Goal: Transaction & Acquisition: Purchase product/service

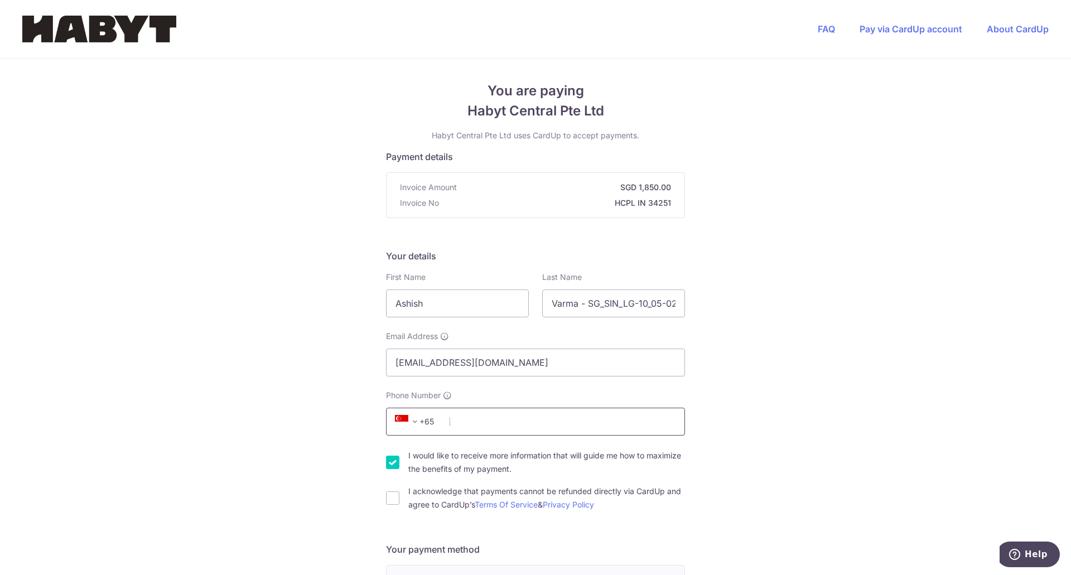
click at [491, 426] on input "Phone Number" at bounding box center [535, 422] width 299 height 28
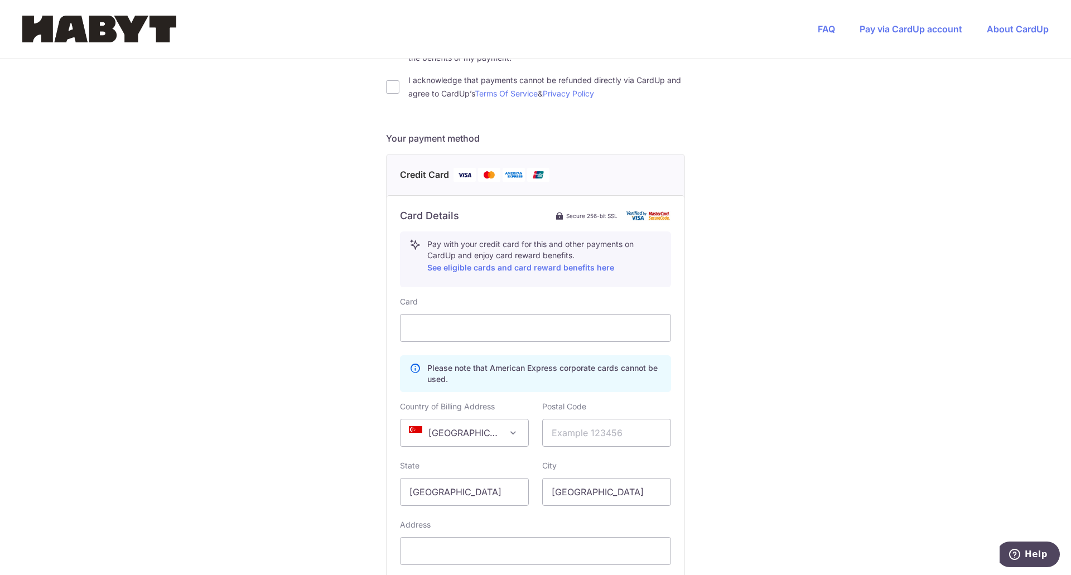
scroll to position [420, 0]
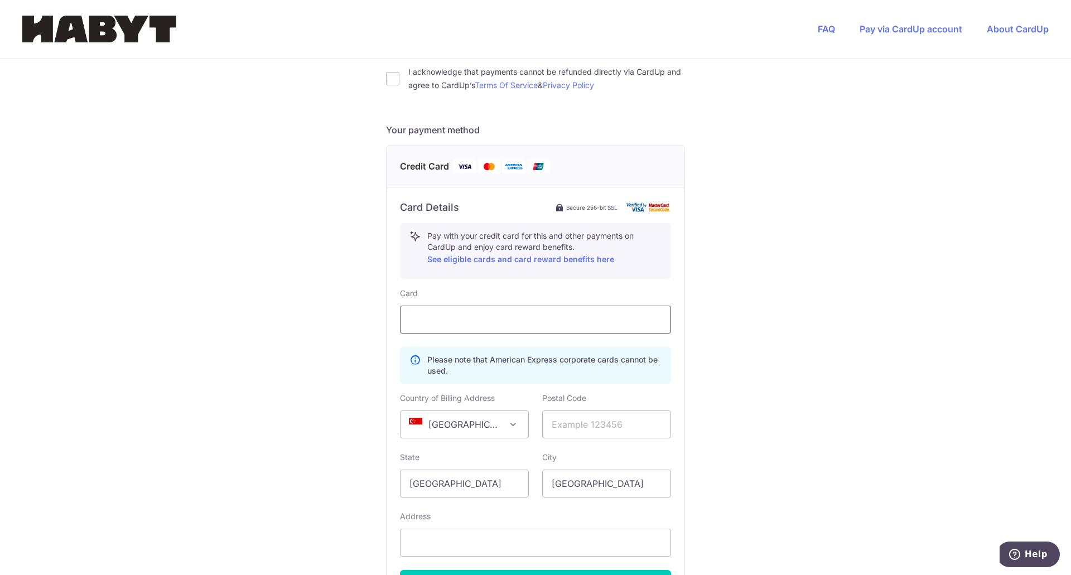
type input "91250074"
click at [670, 275] on div "Card Details Secure 256-bit SSL Pay with your credit card for this and other pa…" at bounding box center [536, 399] width 298 height 425
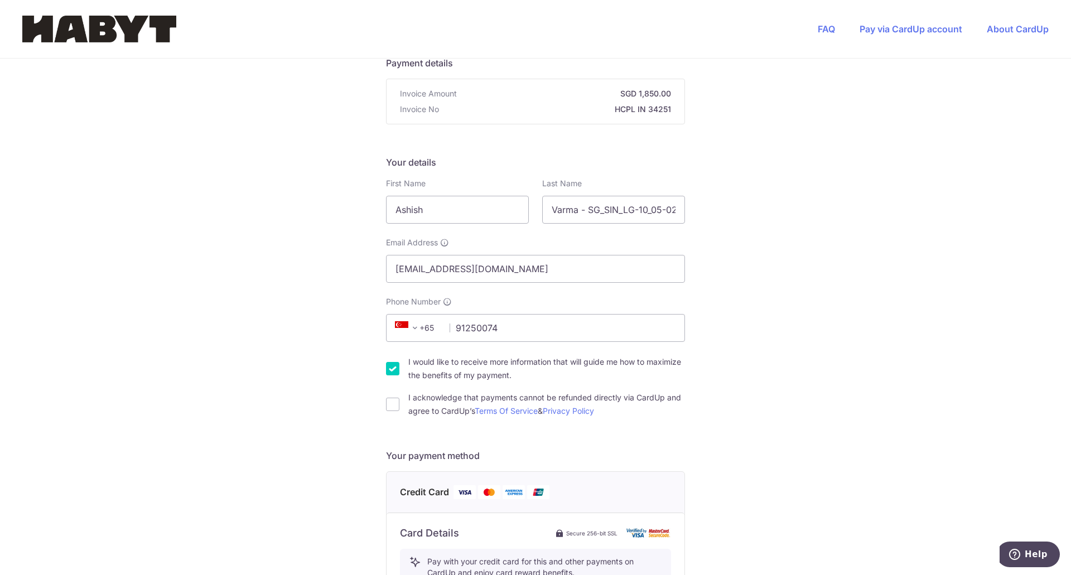
scroll to position [93, 0]
click at [392, 402] on input "I acknowledge that payments cannot be refunded directly via CardUp and agree to…" at bounding box center [392, 404] width 13 height 13
checkbox input "true"
click at [386, 364] on input "I would like to receive more information that will guide me how to maximize the…" at bounding box center [392, 369] width 13 height 13
checkbox input "false"
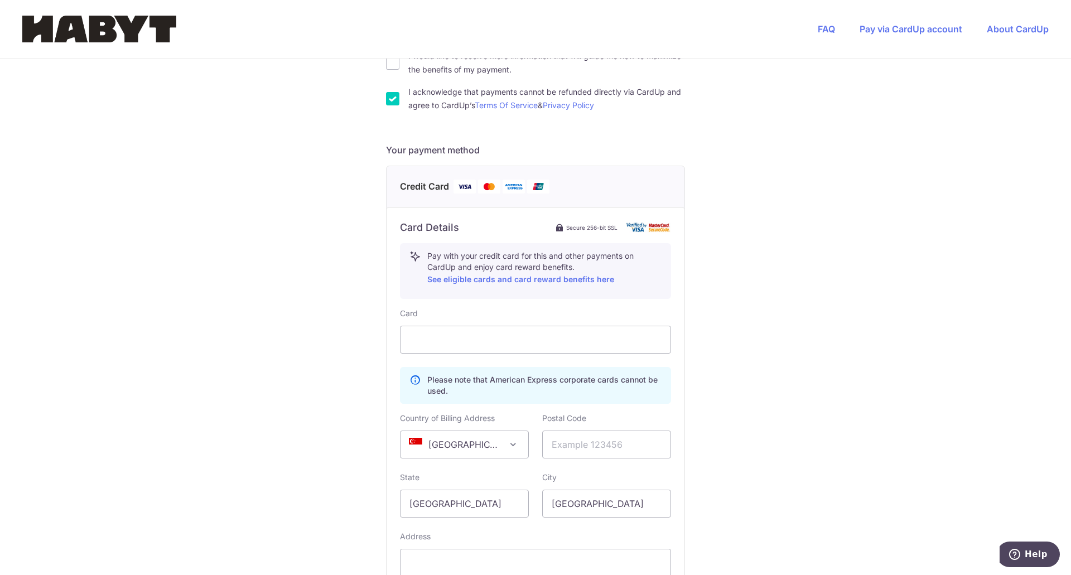
scroll to position [565, 0]
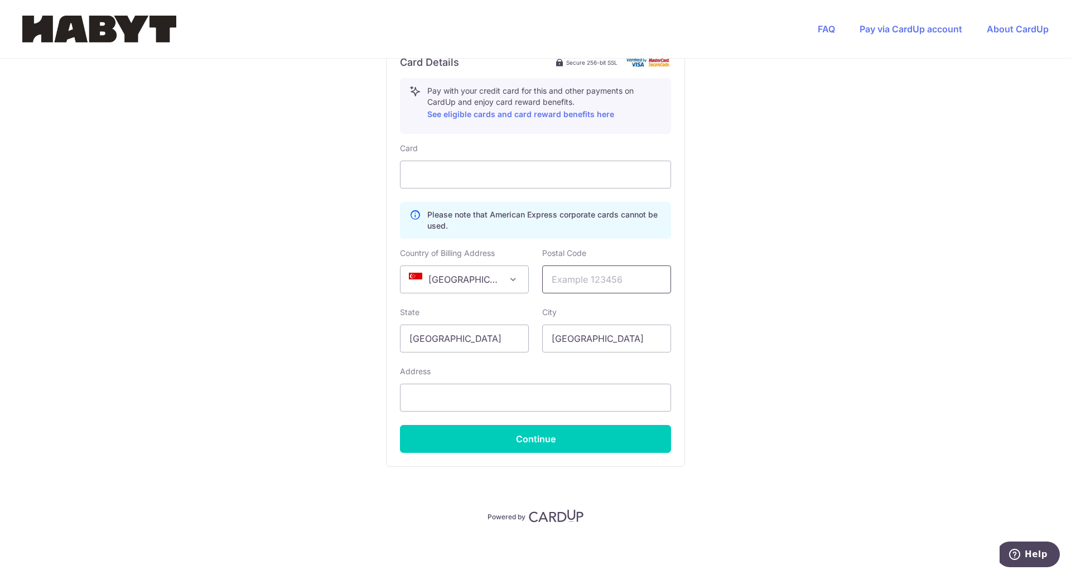
click at [571, 280] on input "text" at bounding box center [606, 280] width 129 height 28
type input "426175"
type input "10 Lor. G Telok Kurau, 05-02, [GEOGRAPHIC_DATA] - 426175"
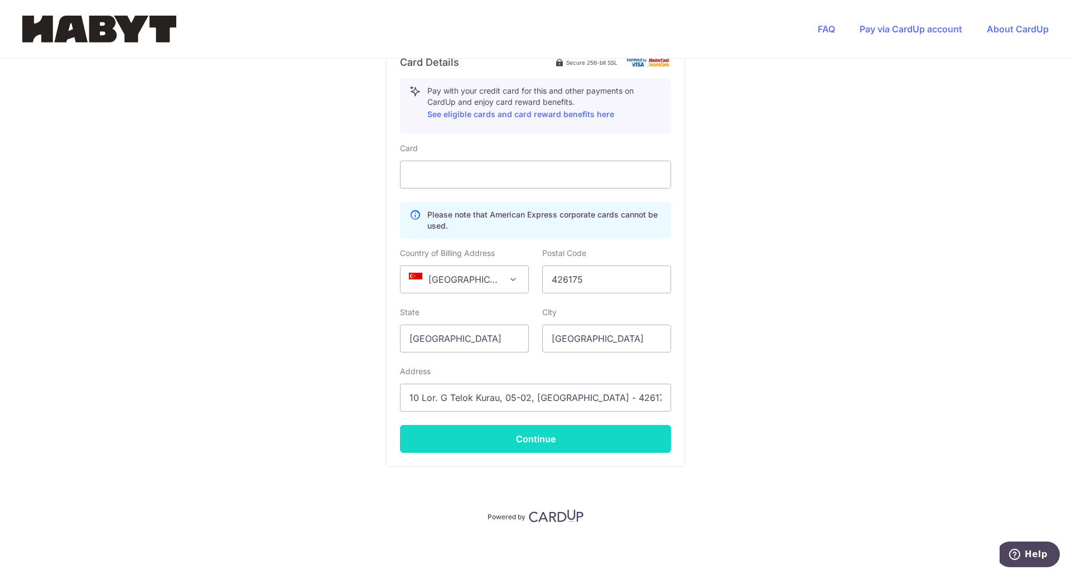
click at [533, 433] on button "Continue" at bounding box center [535, 439] width 271 height 28
type input "**** 8222"
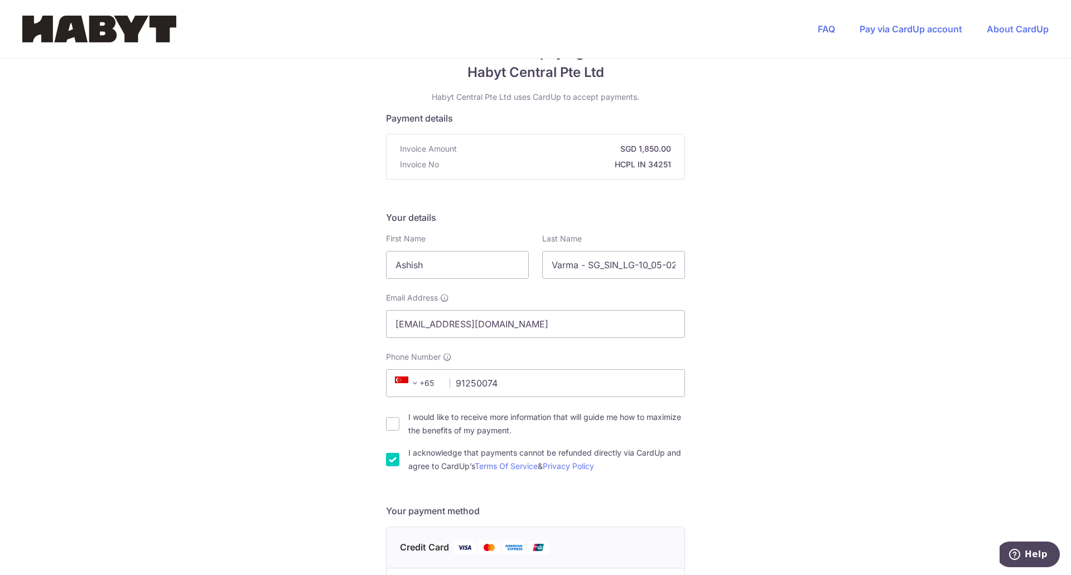
scroll to position [0, 0]
